Goal: Task Accomplishment & Management: Use online tool/utility

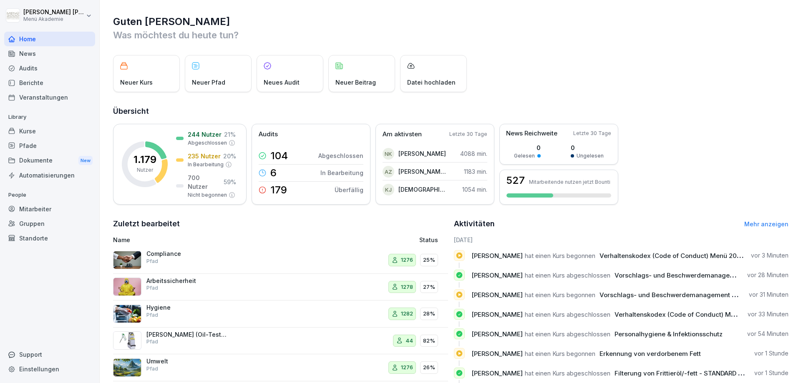
click at [47, 211] on div "Mitarbeiter" at bounding box center [49, 209] width 91 height 15
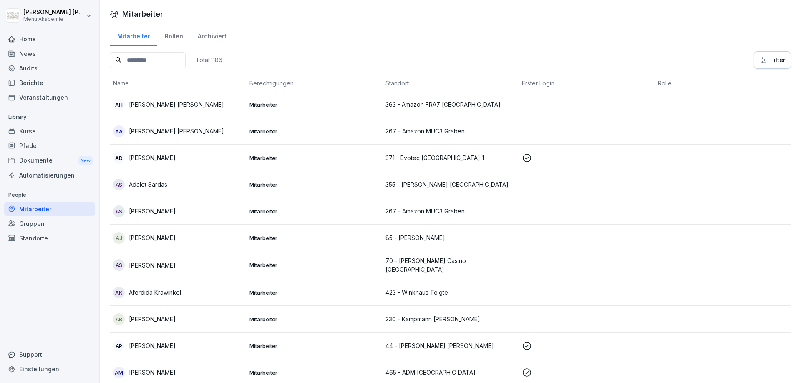
click at [149, 62] on input at bounding box center [148, 60] width 76 height 16
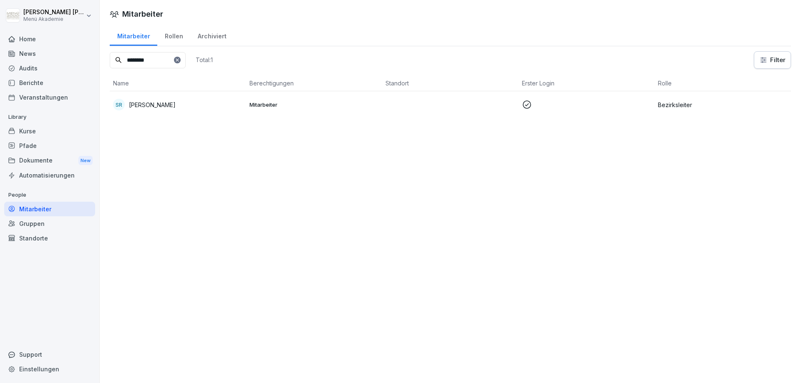
type input "********"
click at [154, 102] on p "[PERSON_NAME]" at bounding box center [152, 105] width 47 height 9
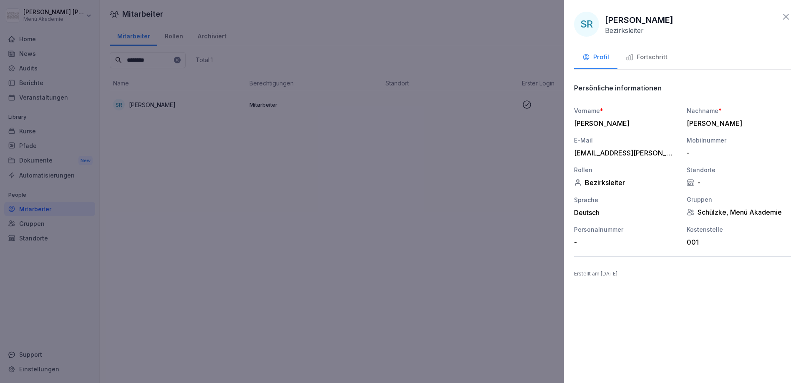
click at [637, 55] on div "Fortschritt" at bounding box center [647, 58] width 42 height 10
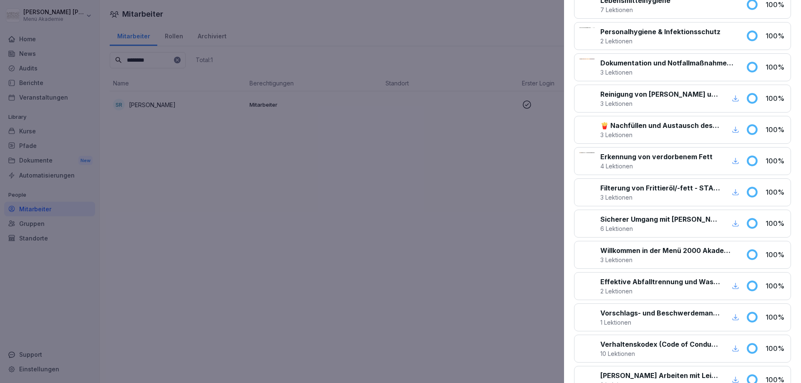
scroll to position [573, 0]
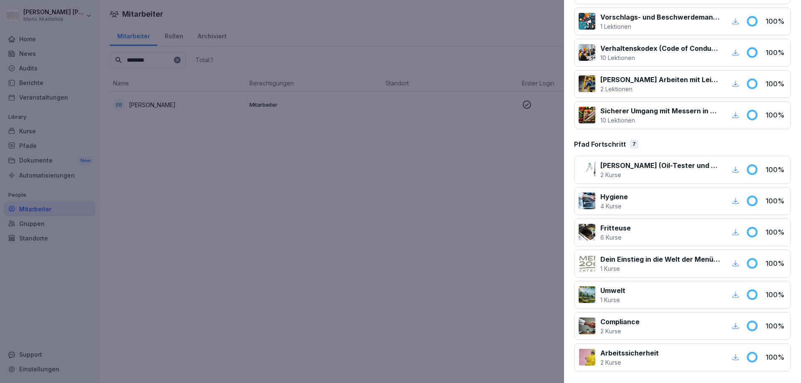
click at [735, 202] on icon "button" at bounding box center [736, 201] width 6 height 6
click at [480, 116] on div at bounding box center [400, 191] width 801 height 383
